Goal: Task Accomplishment & Management: Use online tool/utility

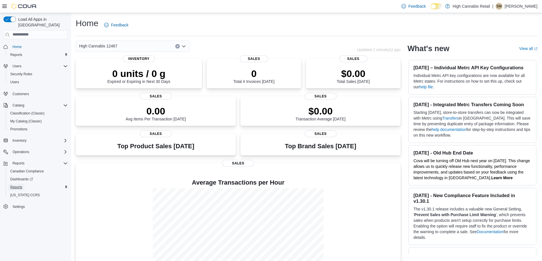
click at [20, 184] on span "Reports" at bounding box center [16, 187] width 12 height 7
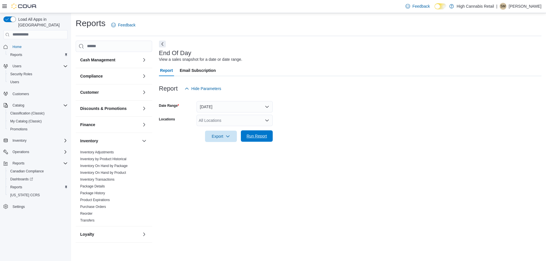
click at [259, 137] on span "Run Report" at bounding box center [257, 136] width 20 height 6
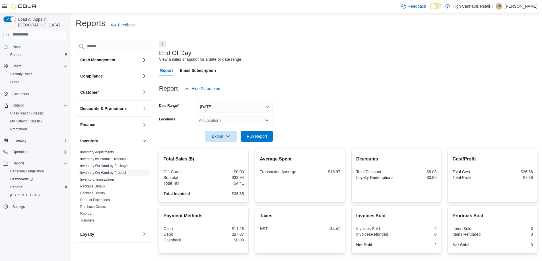
click at [119, 173] on link "Inventory On Hand by Product" at bounding box center [103, 173] width 46 height 4
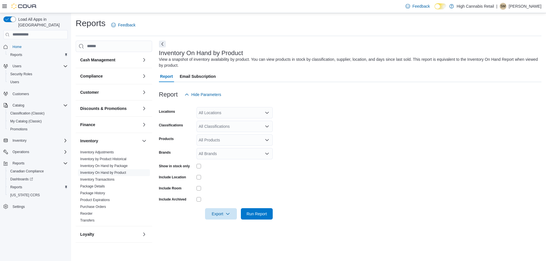
click at [226, 113] on div "All Locations" at bounding box center [235, 112] width 76 height 11
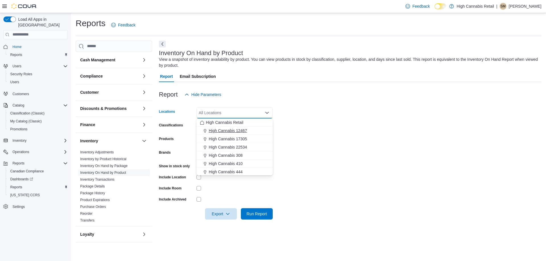
click at [230, 128] on button "High Cannabis 12467" at bounding box center [235, 131] width 76 height 8
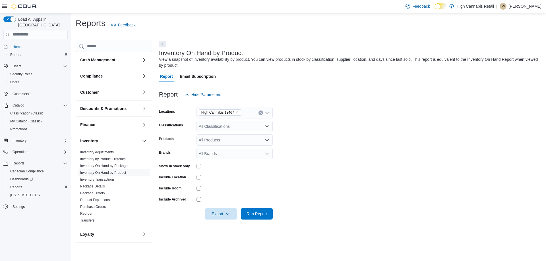
drag, startPoint x: 339, startPoint y: 112, endPoint x: 307, endPoint y: 121, distance: 32.9
click at [339, 112] on form "Locations High Cannabis 12467 Classifications All Classifications Products All …" at bounding box center [350, 159] width 383 height 119
click at [242, 127] on div "All Classifications" at bounding box center [235, 126] width 76 height 11
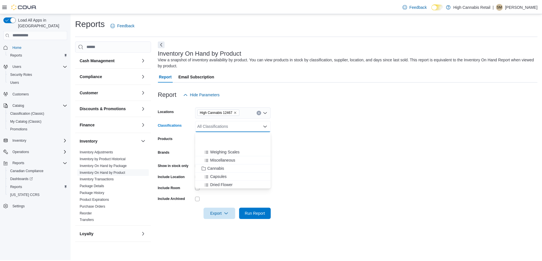
scroll to position [114, 0]
click at [218, 135] on span "Cannabis" at bounding box center [217, 138] width 17 height 6
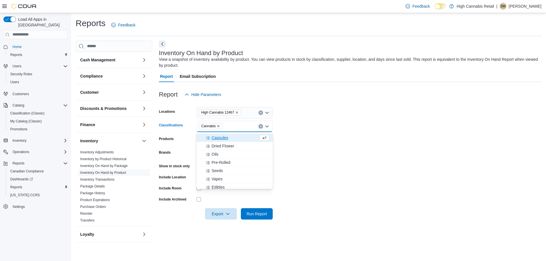
drag, startPoint x: 335, startPoint y: 127, endPoint x: 227, endPoint y: 153, distance: 111.1
click at [334, 127] on form "Locations High Cannabis 12467 Classifications Cannabis Combo box. Selected. Can…" at bounding box center [350, 159] width 383 height 119
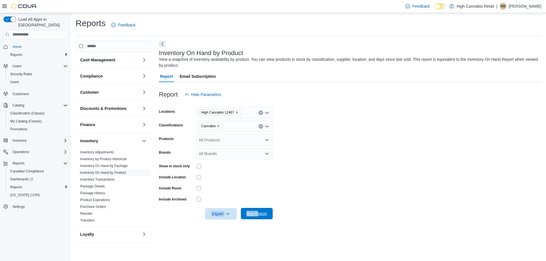
click at [258, 208] on form "Locations High Cannabis 12467 Classifications Cannabis Products All Products Br…" at bounding box center [350, 159] width 383 height 119
click at [261, 210] on span "Run Report" at bounding box center [256, 213] width 25 height 11
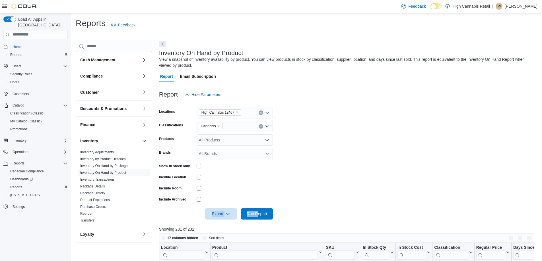
scroll to position [114, 0]
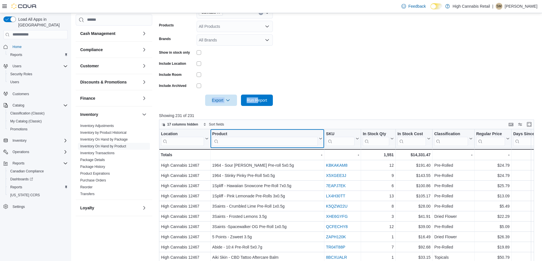
click at [272, 142] on input "search" at bounding box center [265, 141] width 106 height 9
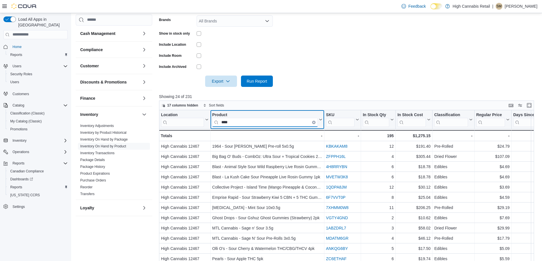
scroll to position [142, 0]
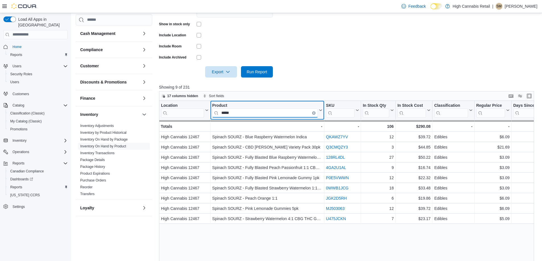
type input "*****"
drag, startPoint x: 244, startPoint y: 113, endPoint x: 188, endPoint y: 113, distance: 55.5
click at [189, 113] on div "Location Click to view column header actions Product ***** Click to view column…" at bounding box center [430, 116] width 542 height 31
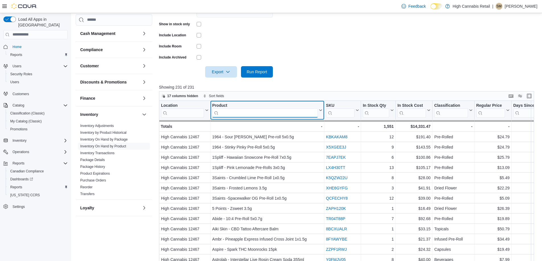
scroll to position [186, 0]
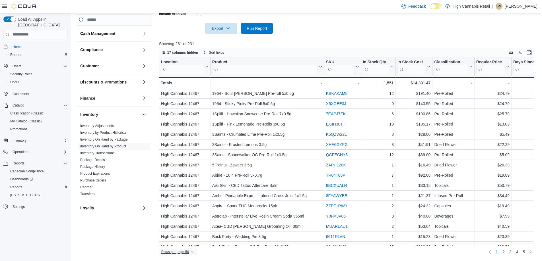
click at [191, 253] on span "Rows per page : 50" at bounding box center [177, 252] width 33 height 7
click at [187, 244] on button "100 rows" at bounding box center [182, 240] width 32 height 11
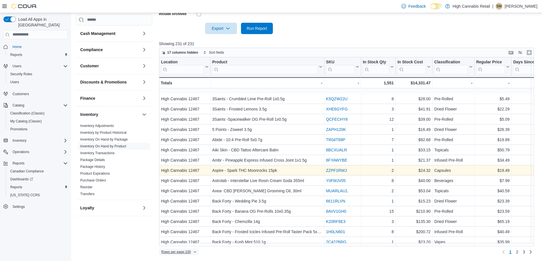
scroll to position [57, 0]
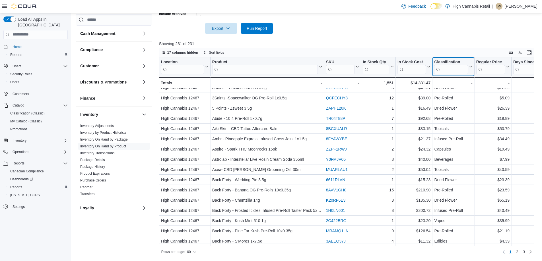
click at [448, 70] on input "search" at bounding box center [451, 69] width 34 height 9
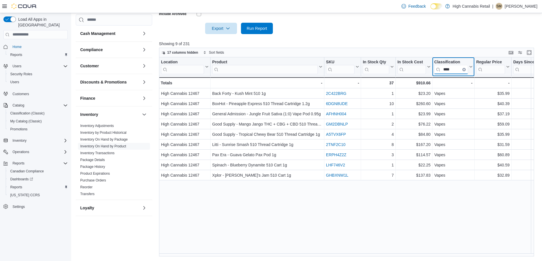
scroll to position [0, 0]
type input "*****"
click at [464, 70] on icon "Clear input" at bounding box center [463, 69] width 1 height 1
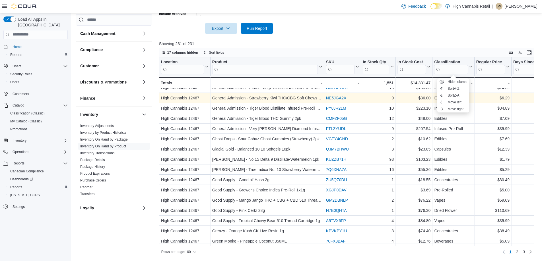
scroll to position [869, 0]
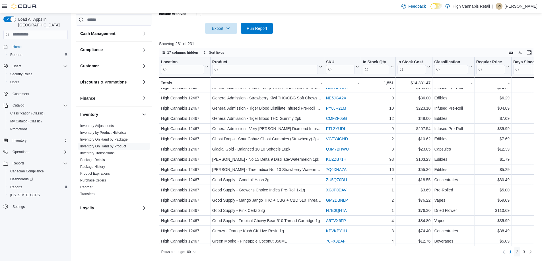
click at [518, 253] on span "2" at bounding box center [517, 253] width 2 height 6
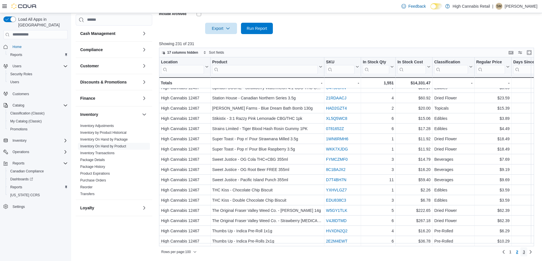
click at [525, 252] on span "3" at bounding box center [524, 253] width 2 height 6
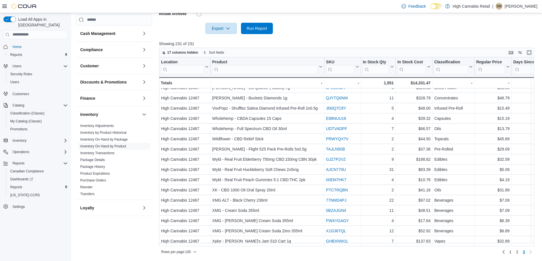
scroll to position [162, 0]
click at [242, 66] on input "search" at bounding box center [265, 69] width 106 height 9
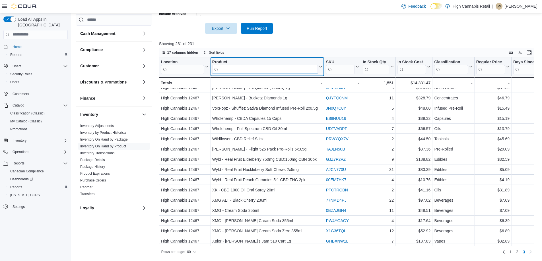
click at [245, 70] on input "search" at bounding box center [265, 69] width 106 height 9
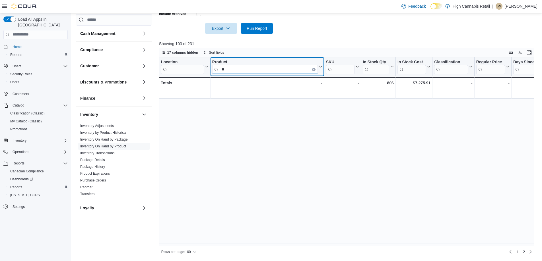
scroll to position [0, 0]
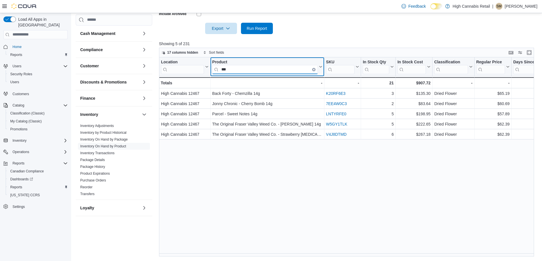
drag, startPoint x: 228, startPoint y: 71, endPoint x: 196, endPoint y: 71, distance: 31.6
click at [196, 71] on div "Location Click to view column header actions Product *** Click to view column h…" at bounding box center [430, 72] width 542 height 31
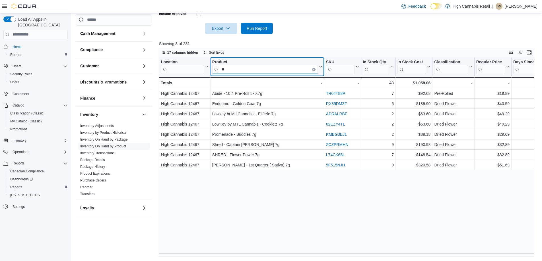
drag, startPoint x: 250, startPoint y: 66, endPoint x: 186, endPoint y: 69, distance: 64.1
click at [188, 72] on div "Location Click to view column header actions Product ** Click to view column he…" at bounding box center [430, 72] width 542 height 31
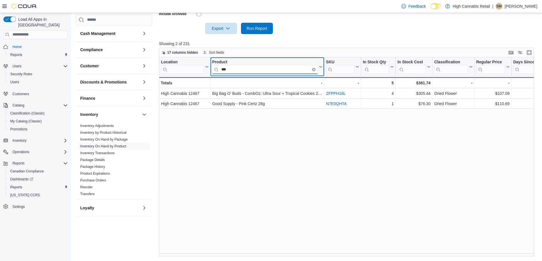
type input "***"
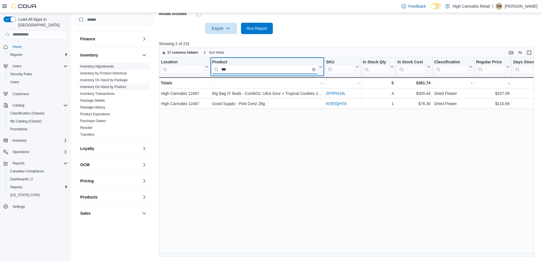
scroll to position [142, 0]
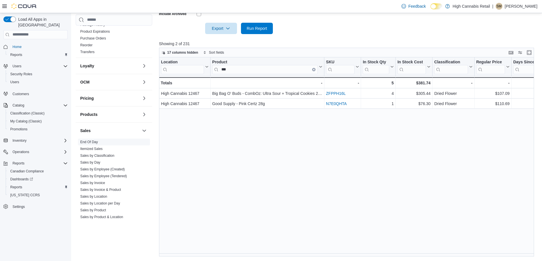
click at [94, 141] on link "End Of Day" at bounding box center [89, 142] width 18 height 4
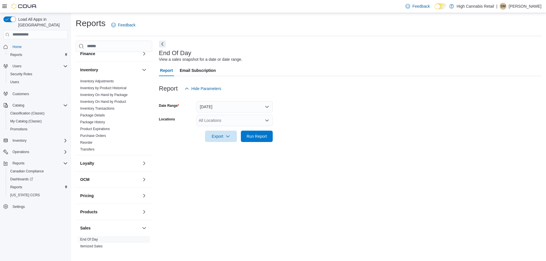
scroll to position [28, 0]
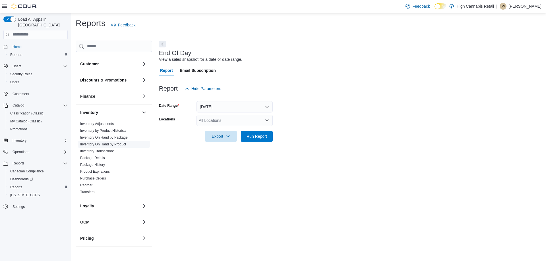
click at [116, 144] on link "Inventory On Hand by Product" at bounding box center [103, 145] width 46 height 4
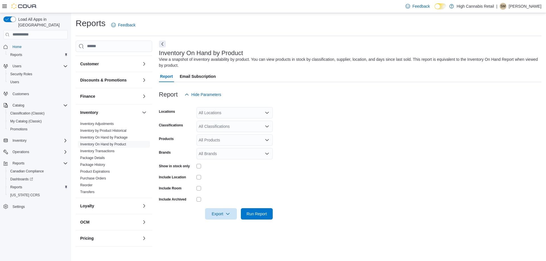
click at [227, 116] on div "All Locations" at bounding box center [235, 112] width 76 height 11
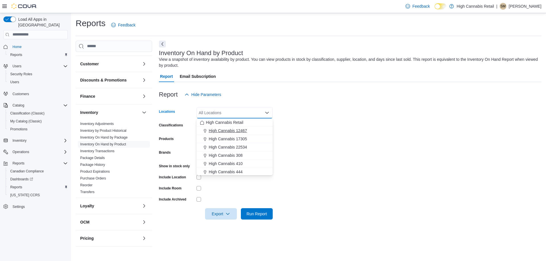
click at [227, 130] on span "High Cannabis 12467" at bounding box center [228, 131] width 38 height 6
drag, startPoint x: 312, startPoint y: 124, endPoint x: 288, endPoint y: 130, distance: 24.8
click at [310, 125] on form "Locations High Cannabis 12467 Combo box. Selected. High Cannabis 12467. Press B…" at bounding box center [350, 159] width 383 height 119
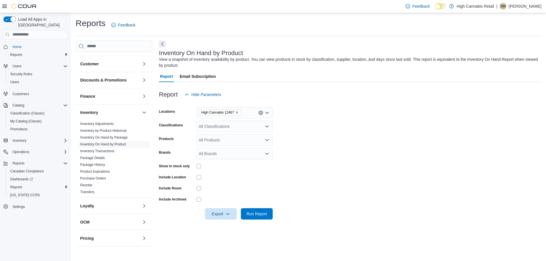
click at [219, 131] on div "All Classifications" at bounding box center [235, 126] width 76 height 11
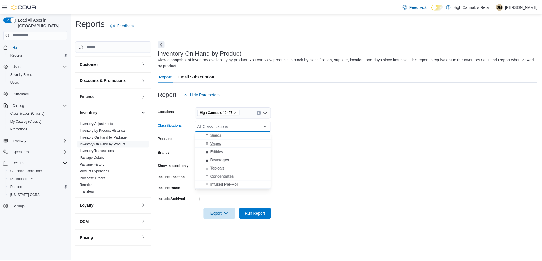
scroll to position [171, 0]
click at [226, 149] on span "Beverages" at bounding box center [221, 147] width 19 height 6
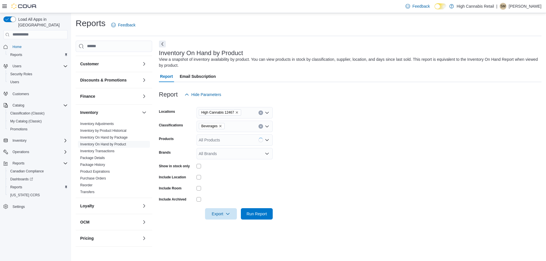
click at [309, 133] on form "Locations High Cannabis 12467 Classifications Beverages Products All Products B…" at bounding box center [350, 159] width 383 height 119
click at [253, 210] on span "Run Report" at bounding box center [256, 213] width 25 height 11
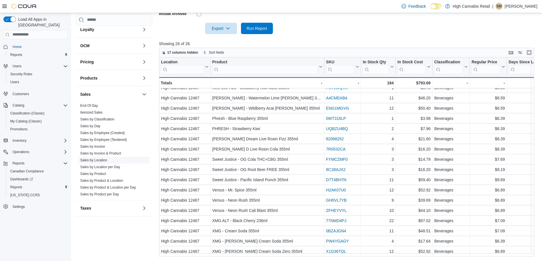
scroll to position [180, 0]
click at [92, 106] on link "End Of Day" at bounding box center [89, 105] width 18 height 4
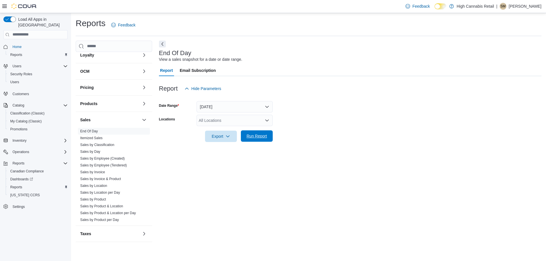
click at [259, 133] on span "Run Report" at bounding box center [256, 136] width 25 height 11
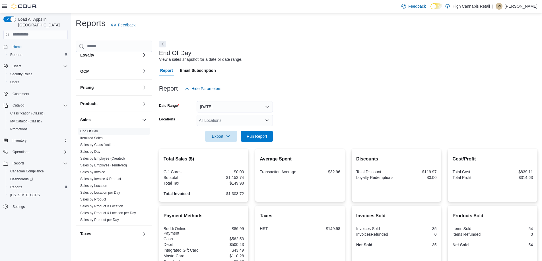
click at [262, 130] on div at bounding box center [348, 128] width 378 height 5
click at [262, 135] on span "Run Report" at bounding box center [257, 136] width 20 height 6
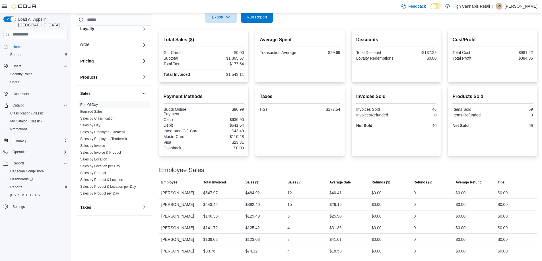
scroll to position [132, 0]
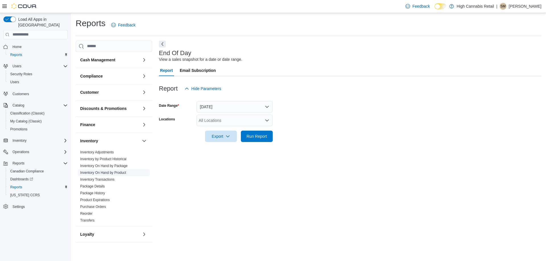
click at [115, 175] on link "Inventory On Hand by Product" at bounding box center [103, 173] width 46 height 4
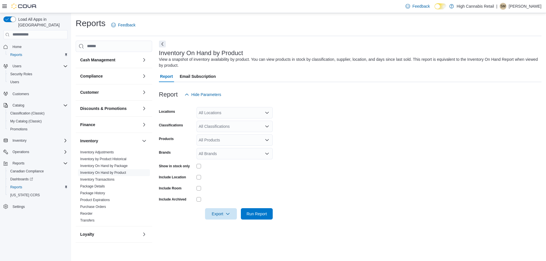
click at [228, 127] on div "All Classifications" at bounding box center [235, 126] width 76 height 11
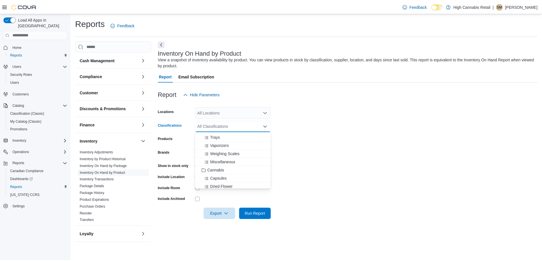
scroll to position [114, 0]
click at [220, 139] on span "Cannabis" at bounding box center [217, 138] width 17 height 6
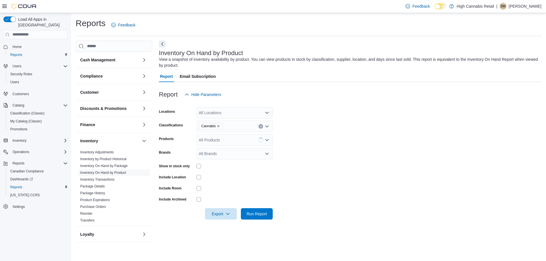
drag, startPoint x: 353, startPoint y: 131, endPoint x: 331, endPoint y: 136, distance: 22.6
click at [353, 131] on form "Locations All Locations Classifications Cannabis Products All Products Brands A…" at bounding box center [350, 159] width 383 height 119
click at [250, 207] on div at bounding box center [350, 206] width 383 height 5
click at [257, 220] on div at bounding box center [350, 223] width 383 height 7
click at [256, 213] on span "Run Report" at bounding box center [257, 214] width 20 height 6
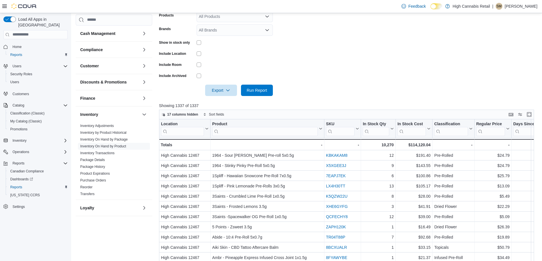
scroll to position [114, 0]
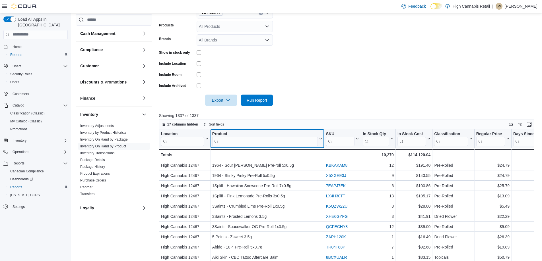
click at [265, 138] on input "search" at bounding box center [265, 141] width 106 height 9
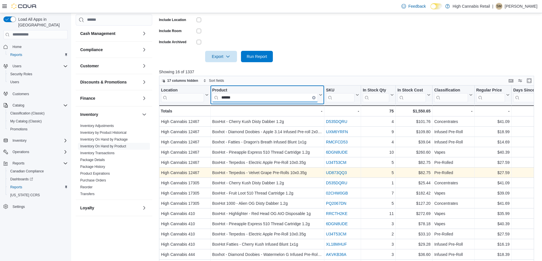
scroll to position [157, 0]
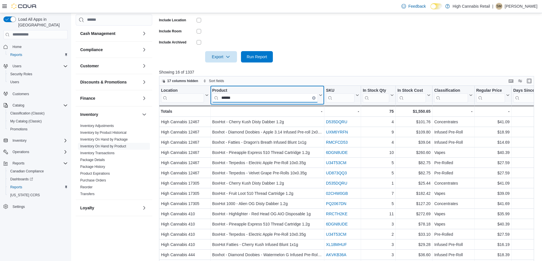
type input "******"
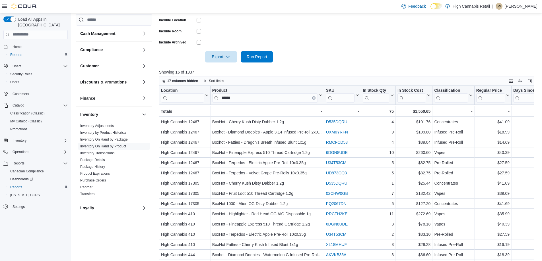
click at [358, 31] on form "Locations All Locations Classifications Cannabis Products All Products Brands A…" at bounding box center [348, 2] width 379 height 119
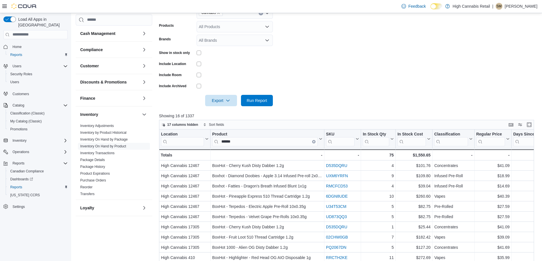
scroll to position [72, 0]
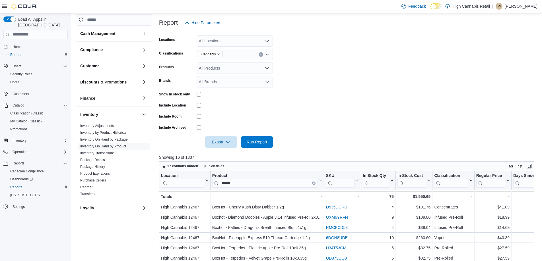
click at [219, 42] on div "All Locations" at bounding box center [235, 40] width 76 height 11
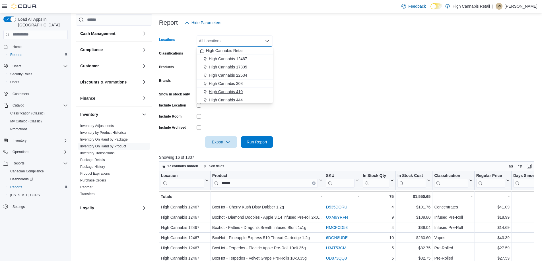
click at [245, 89] on div "High Cannabis 410" at bounding box center [234, 92] width 69 height 6
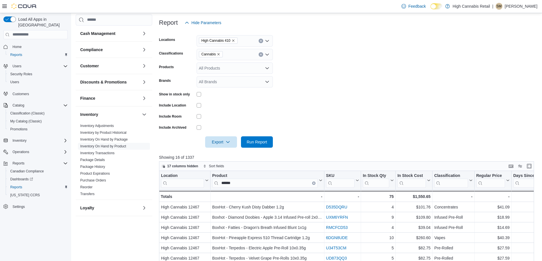
click at [334, 65] on form "Locations High Cannabis 410 Classifications Cannabis Products All Products Bran…" at bounding box center [348, 87] width 379 height 119
click at [255, 138] on span "Run Report" at bounding box center [256, 142] width 25 height 11
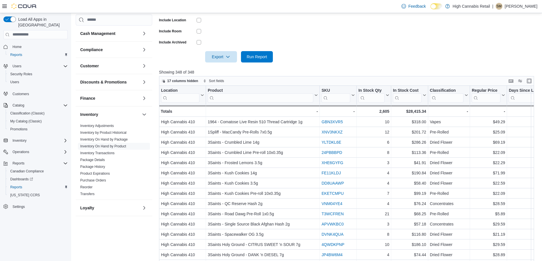
scroll to position [186, 0]
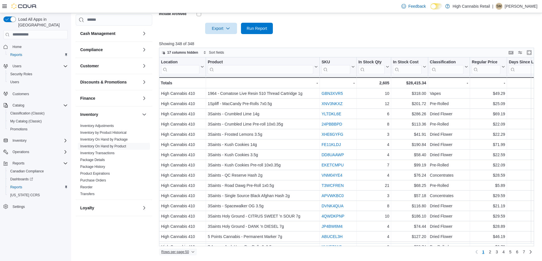
click at [184, 251] on span "Rows per page : 50" at bounding box center [175, 252] width 28 height 5
click at [183, 242] on span "100 rows" at bounding box center [185, 241] width 18 height 5
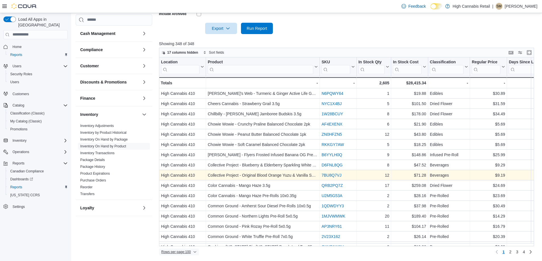
scroll to position [569, 0]
